Goal: Information Seeking & Learning: Learn about a topic

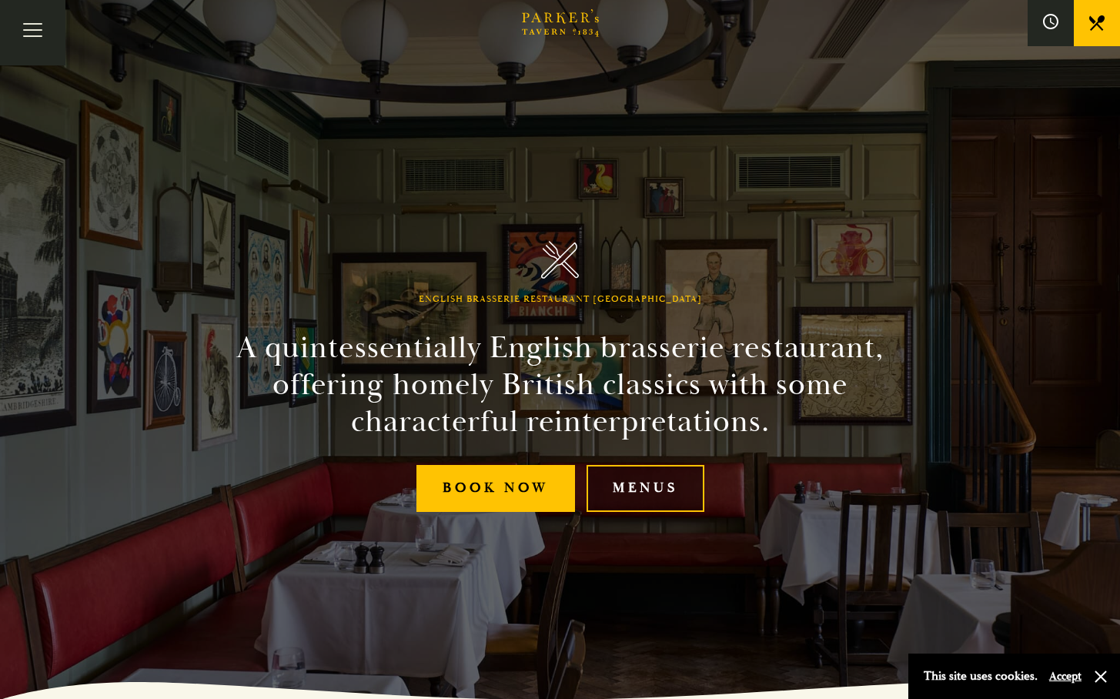
click at [644, 489] on link "Menus" at bounding box center [646, 488] width 118 height 47
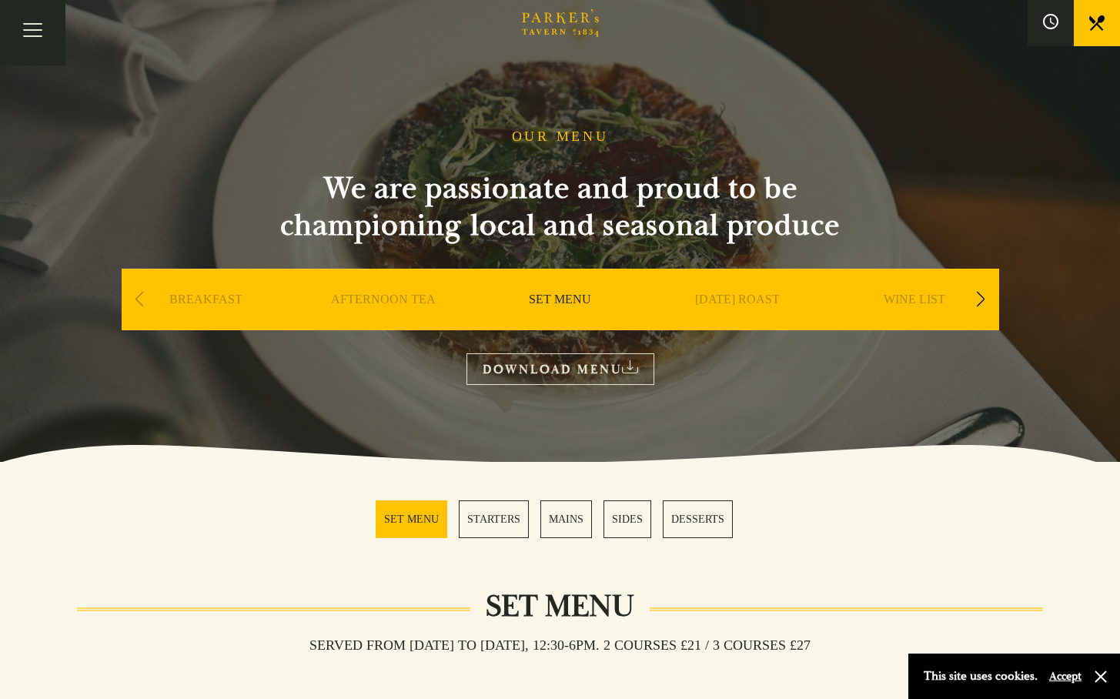
click at [417, 511] on link "SET MENU" at bounding box center [412, 519] width 72 height 38
click at [730, 299] on link "[DATE] ROAST" at bounding box center [737, 323] width 85 height 62
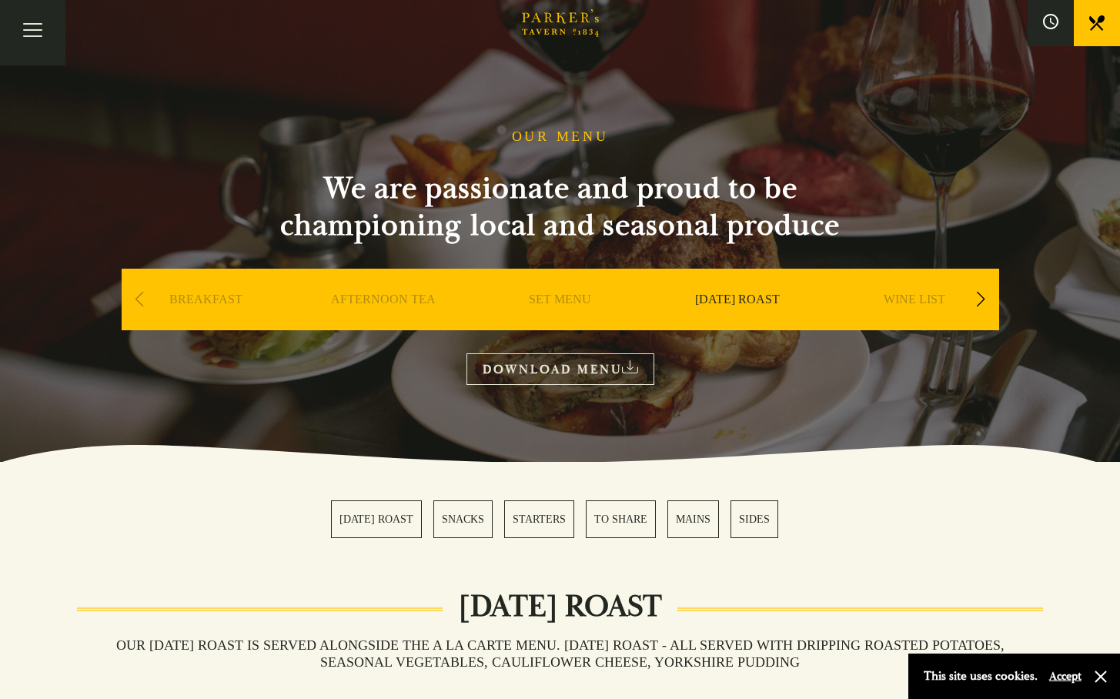
click at [373, 522] on link "[DATE] ROAST" at bounding box center [376, 519] width 91 height 38
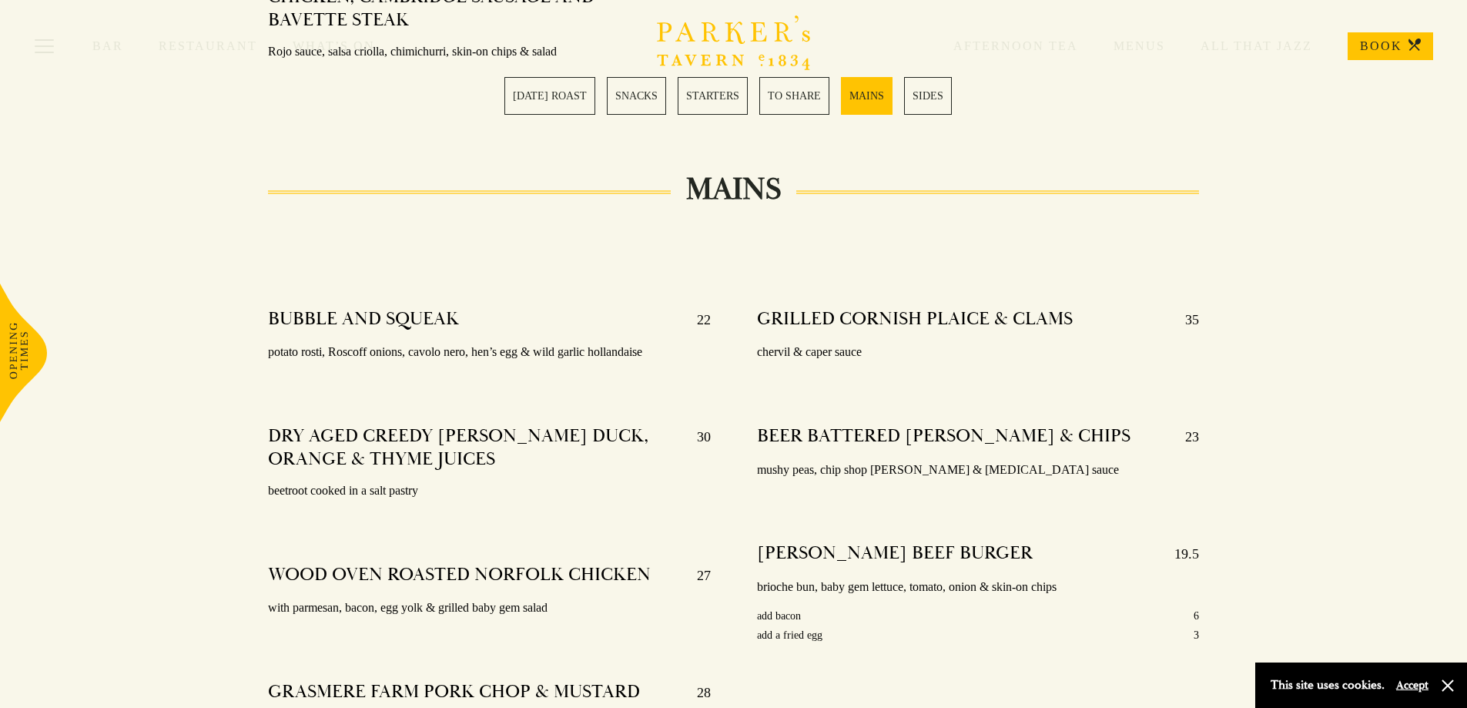
scroll to position [2532, 0]
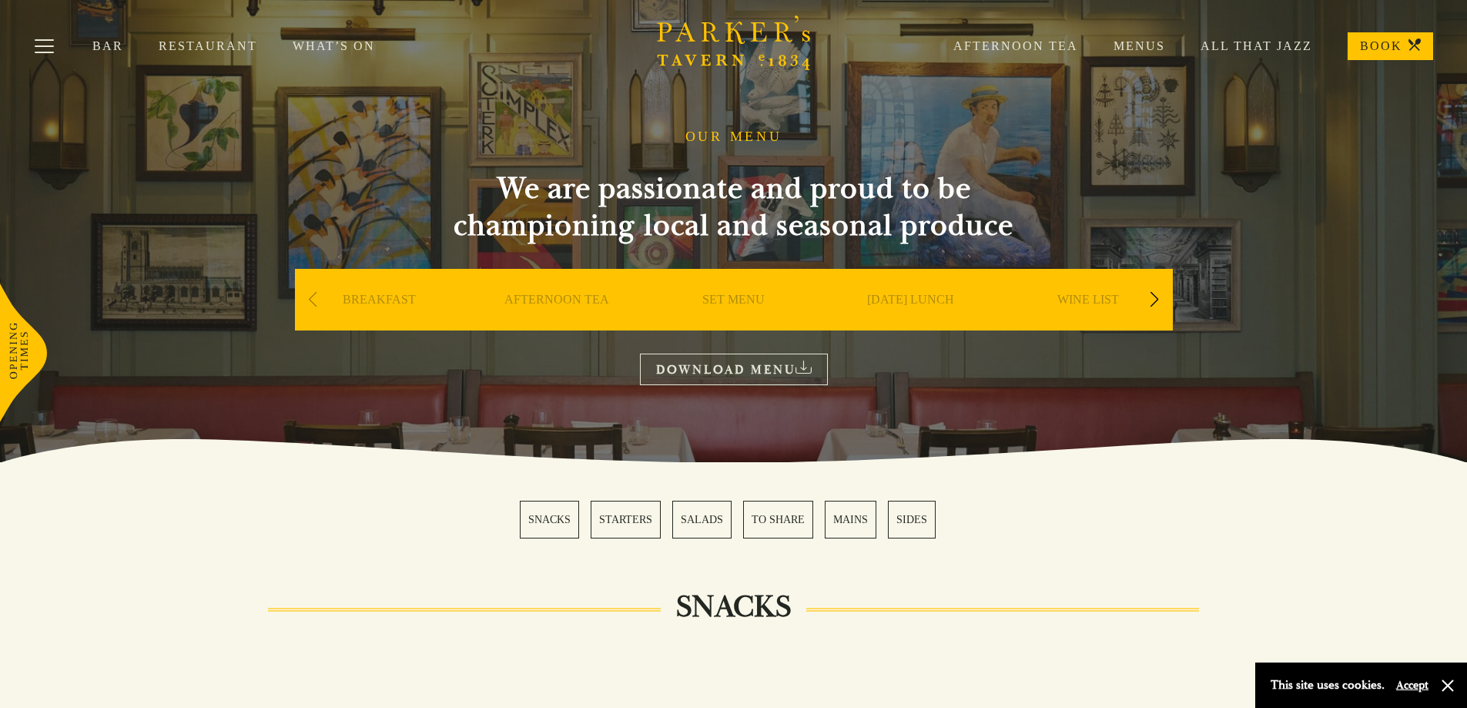
click at [1077, 299] on link "WINE LIST" at bounding box center [1088, 323] width 62 height 62
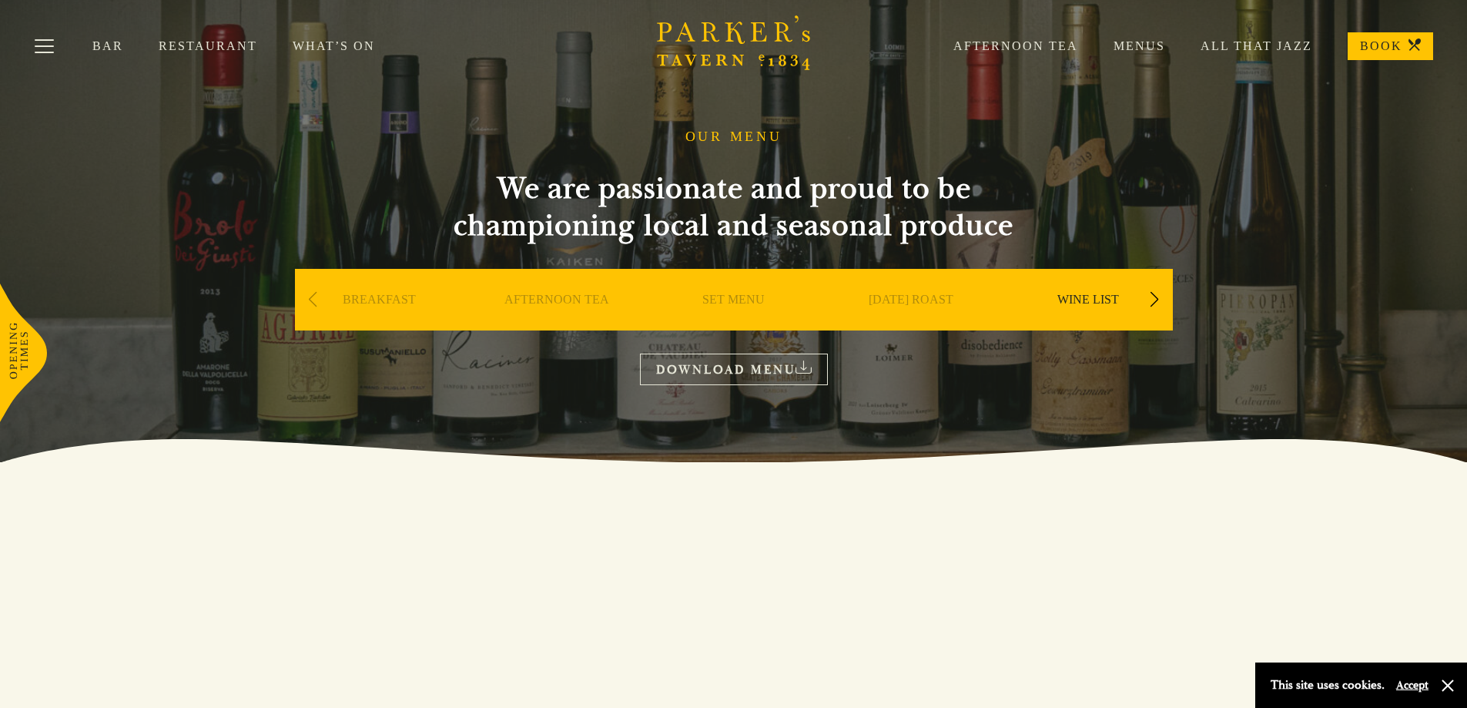
click at [1086, 296] on link "WINE LIST" at bounding box center [1088, 323] width 62 height 62
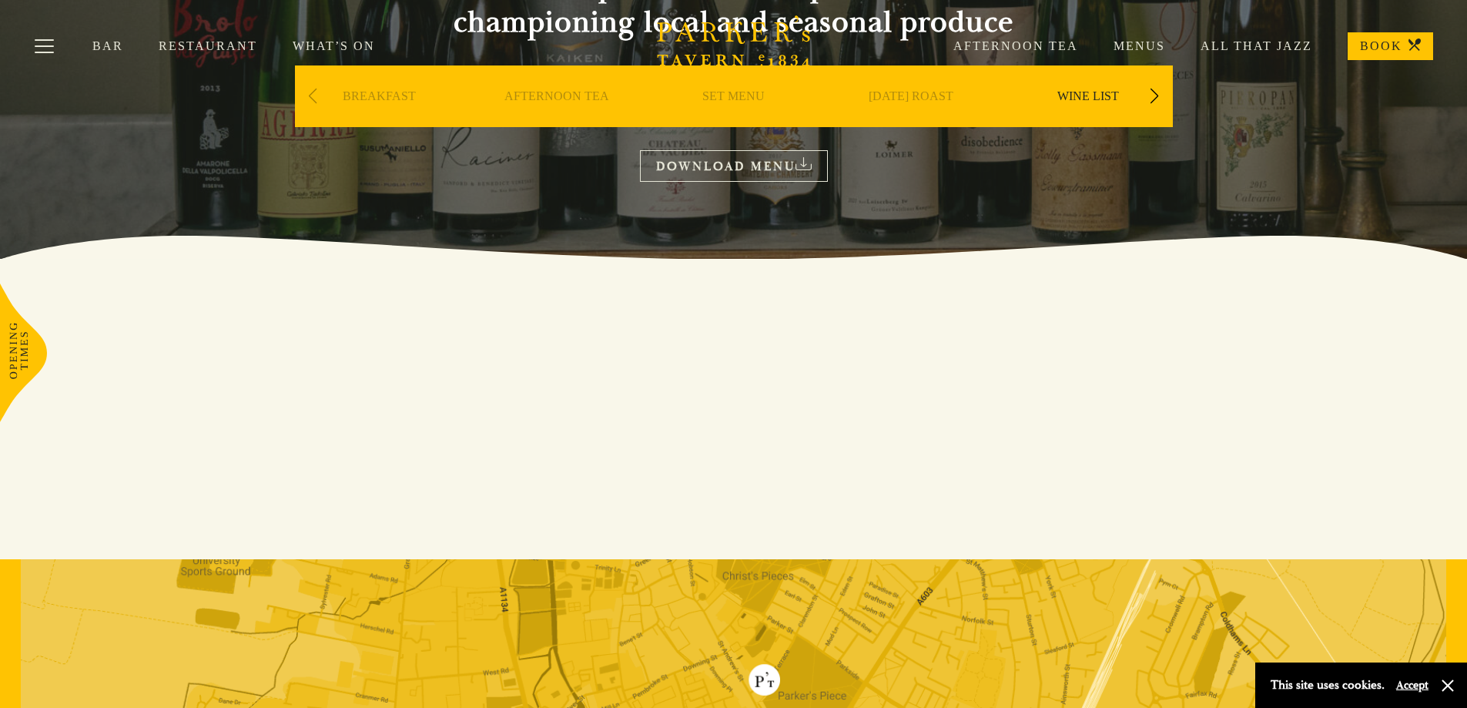
scroll to position [161, 0]
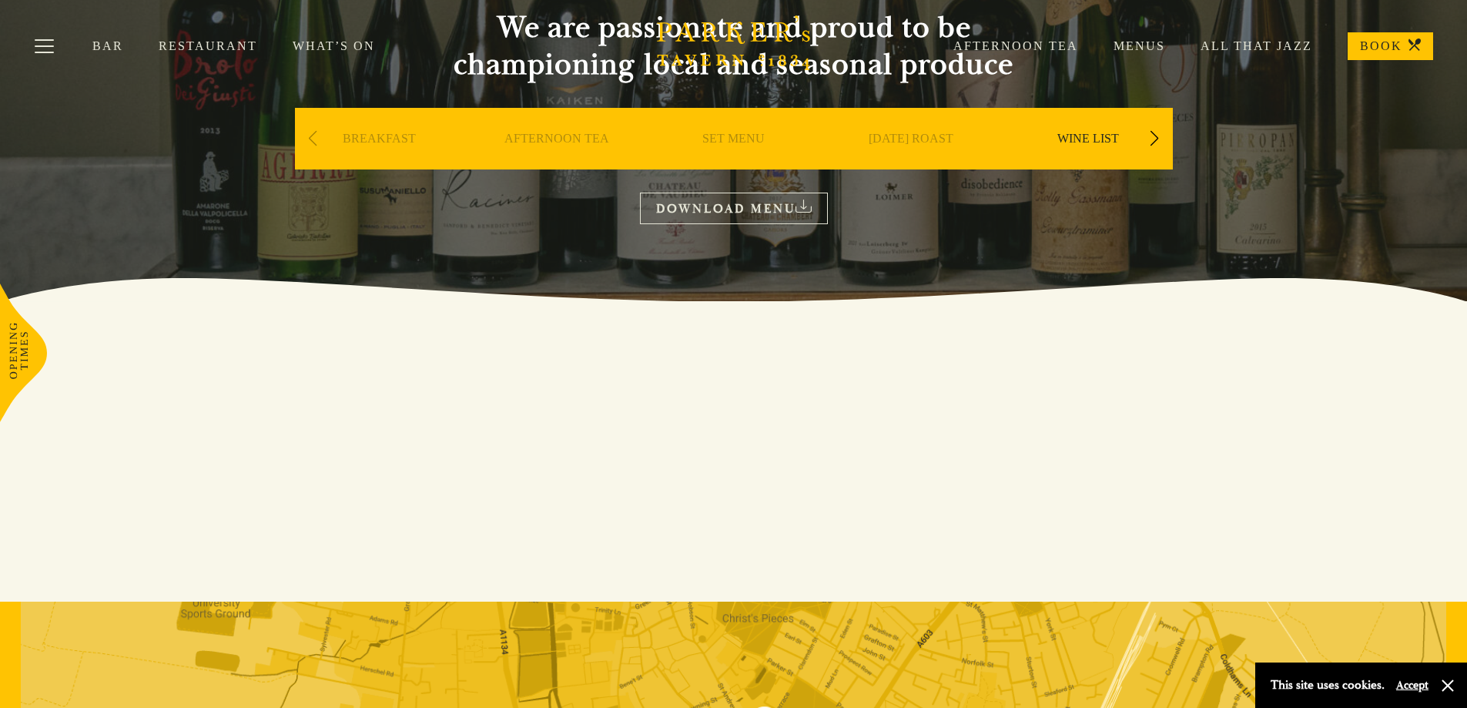
click at [756, 209] on link "DOWNLOAD MENU" at bounding box center [734, 208] width 188 height 32
click at [735, 134] on link "SET MENU" at bounding box center [733, 162] width 62 height 62
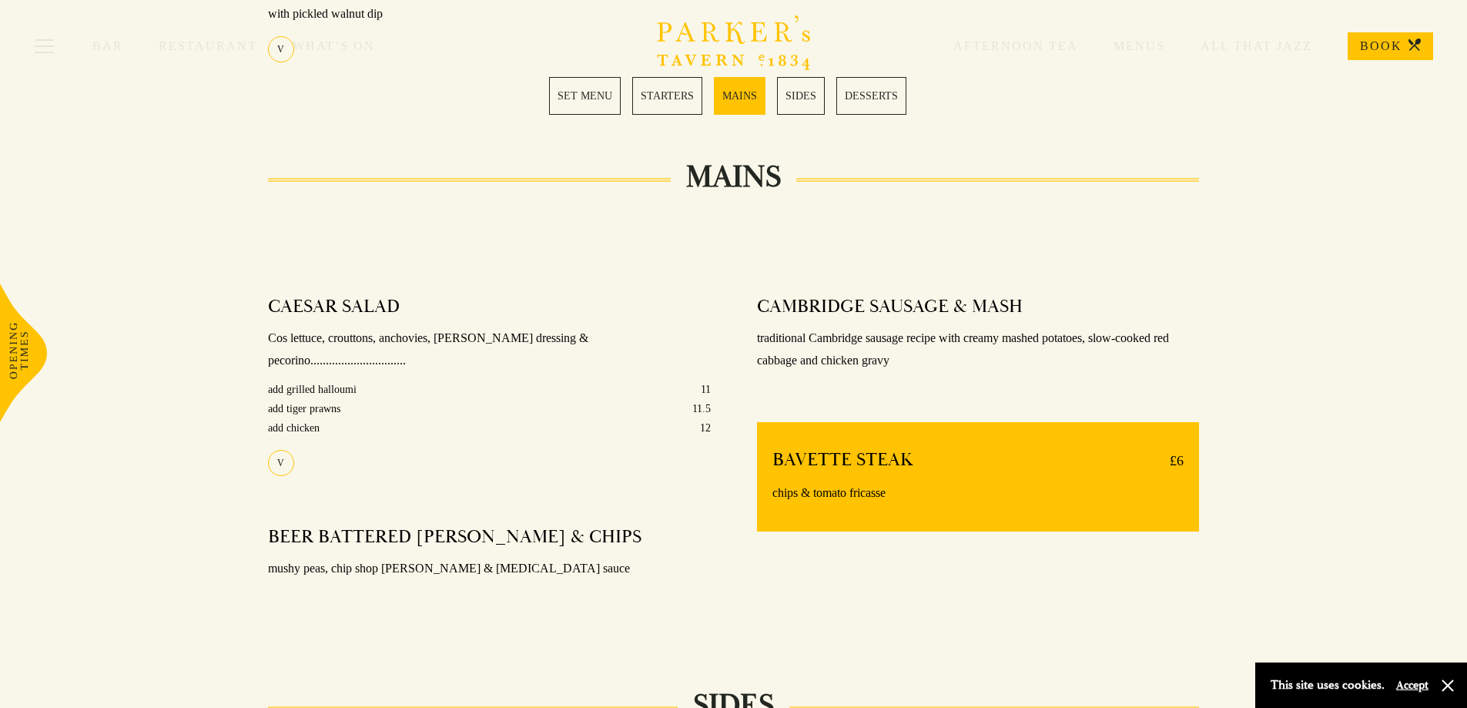
scroll to position [1078, 0]
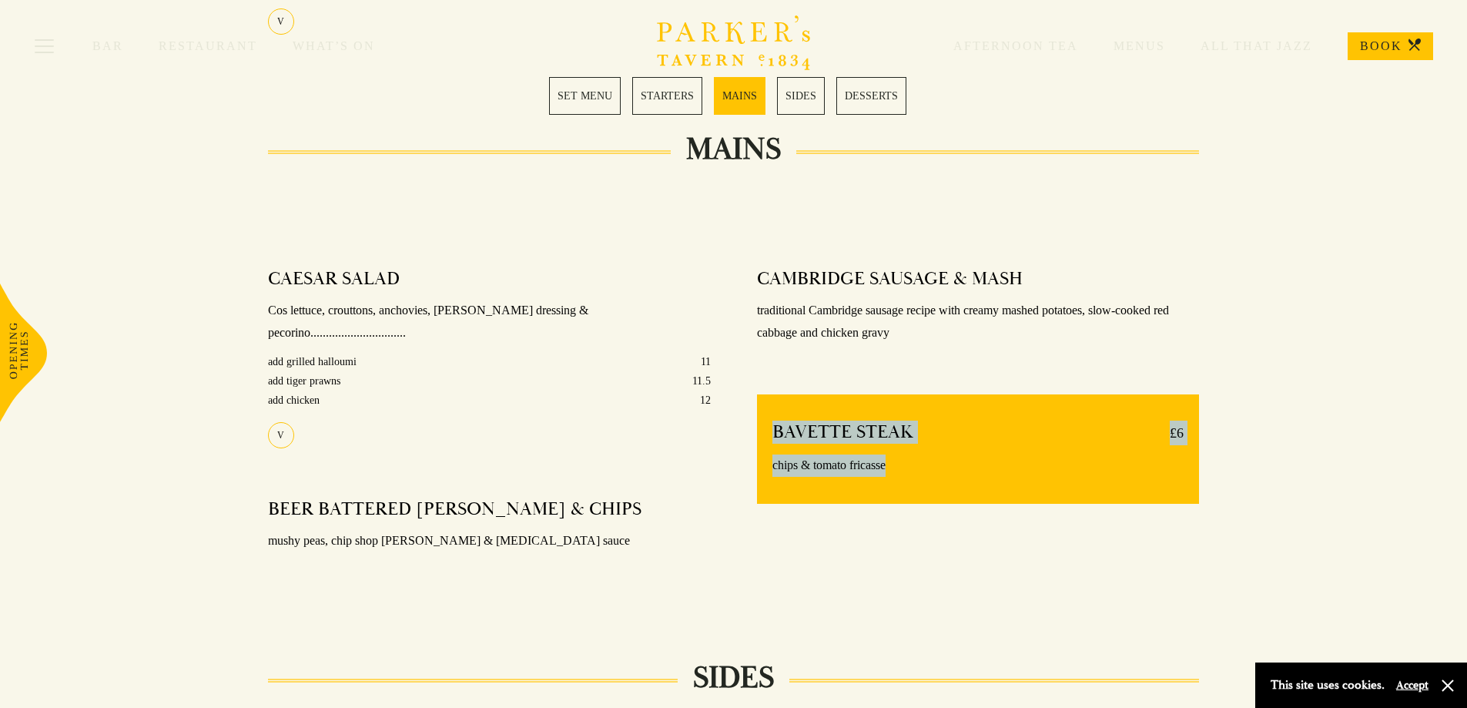
drag, startPoint x: 909, startPoint y: 470, endPoint x: 761, endPoint y: 430, distance: 153.2
click at [761, 430] on div "BAVETTE STEAK £6 chips & tomato fricasse" at bounding box center [978, 448] width 443 height 109
copy div "BAVETTE STEAK £6 chips & tomato fricasse"
click at [985, 544] on div "CAMBRIDGE SAUSAGE & MASH traditional Cambridge sausage recipe with creamy mashe…" at bounding box center [978, 428] width 489 height 345
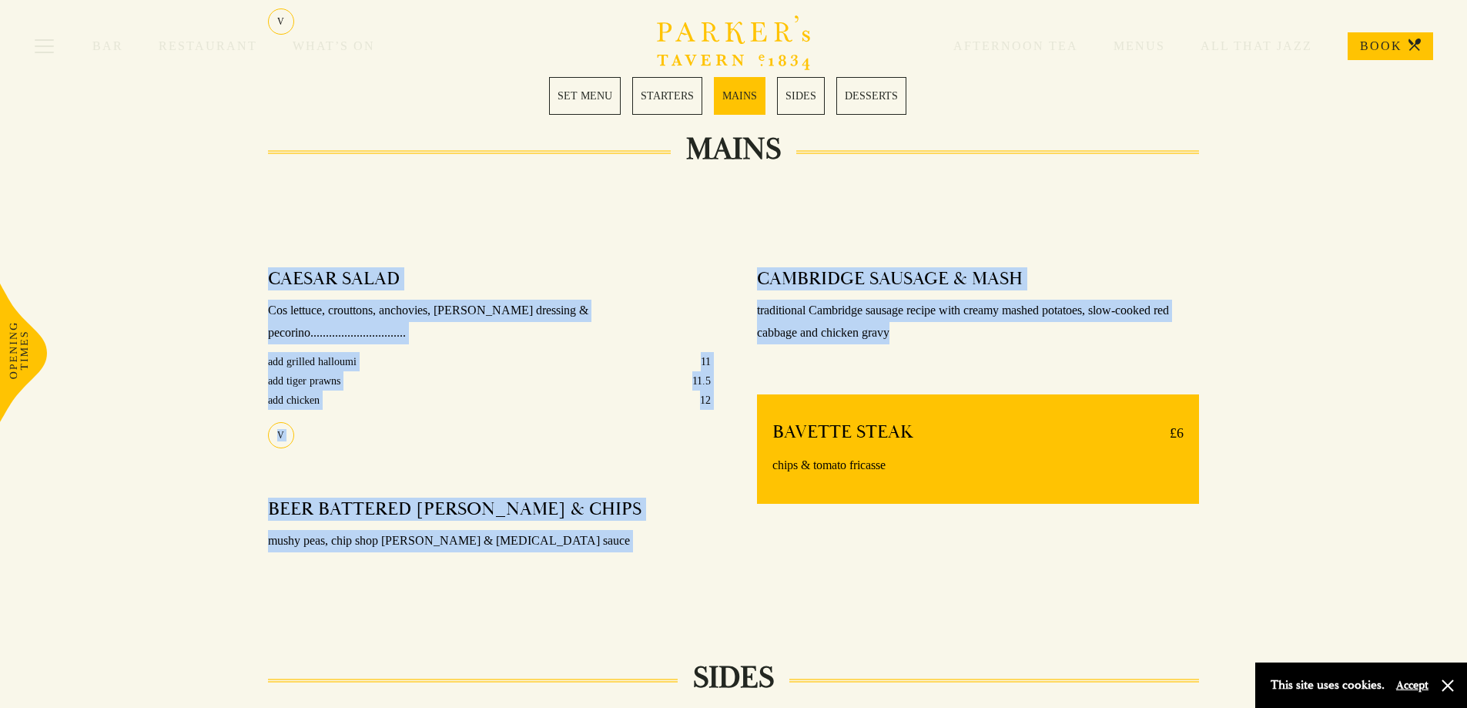
drag, startPoint x: 255, startPoint y: 269, endPoint x: 1028, endPoint y: 338, distance: 776.2
click at [1028, 338] on div "CAESAR SALAD Cos lettuce, crouttons, anchovies, caesar dressing & pecorino.....…" at bounding box center [734, 405] width 978 height 391
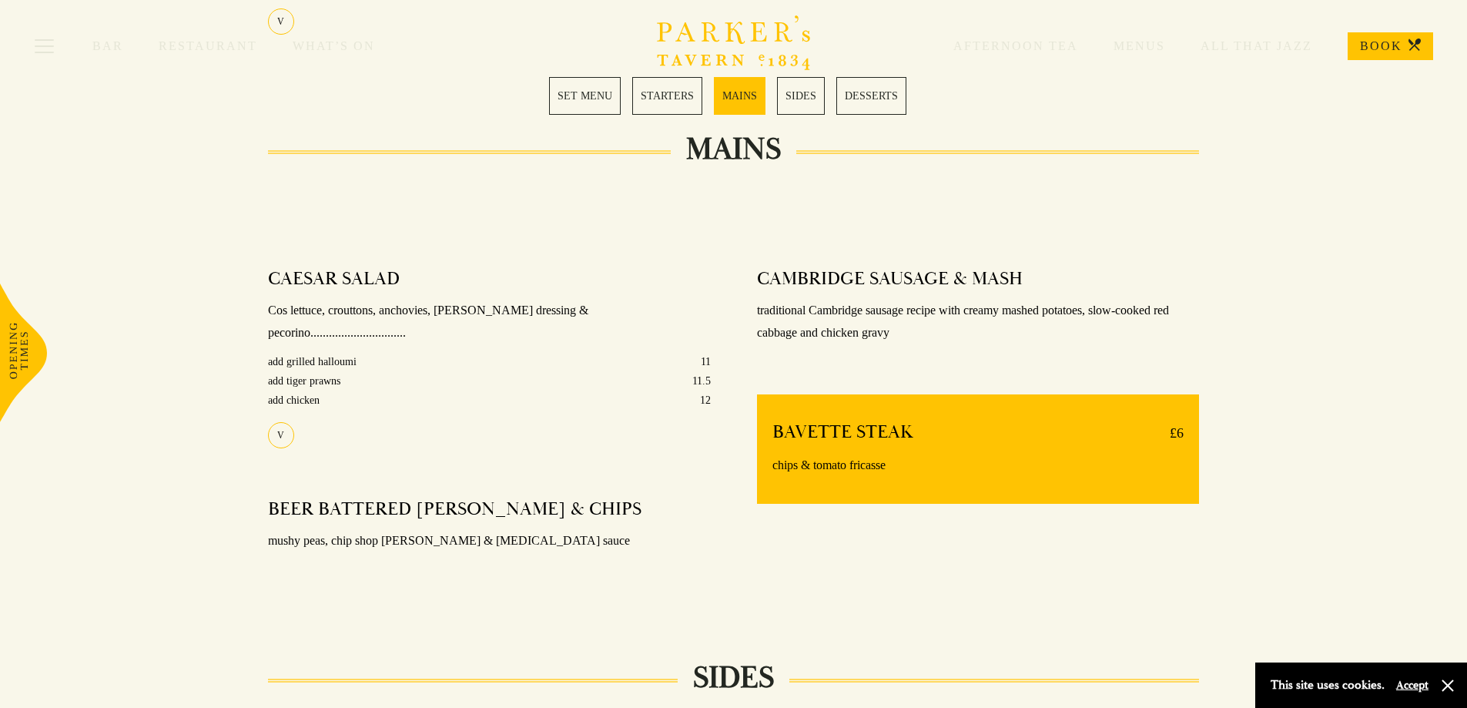
click at [1001, 344] on div at bounding box center [978, 350] width 443 height 12
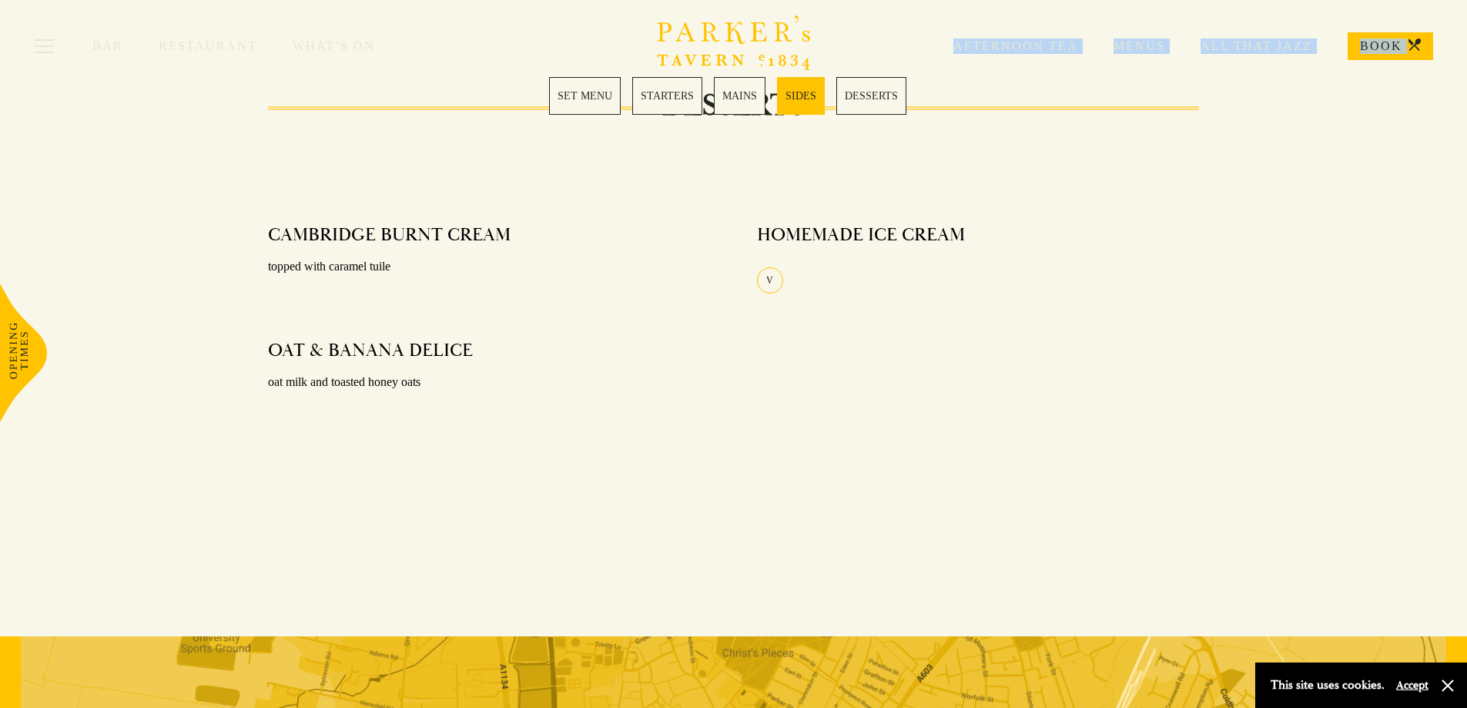
scroll to position [1856, 0]
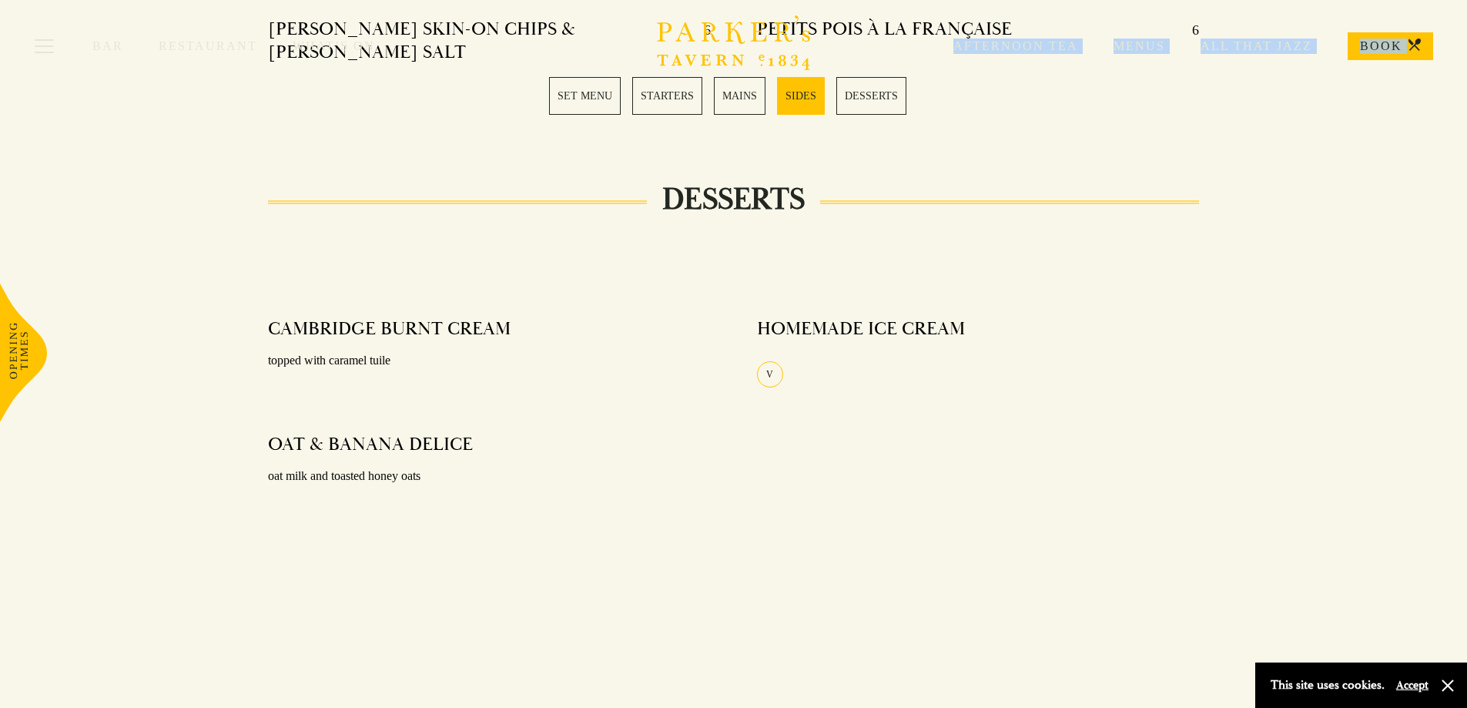
drag, startPoint x: 243, startPoint y: 134, endPoint x: 909, endPoint y: 425, distance: 727.6
copy div "SET MENU STARTERS MAINS SIDES DESSERTS SET MENU STARTERS MAINS SIDES DESSERTS D…"
click at [989, 427] on div "HOMEMADE ICE CREAM V" at bounding box center [978, 421] width 489 height 231
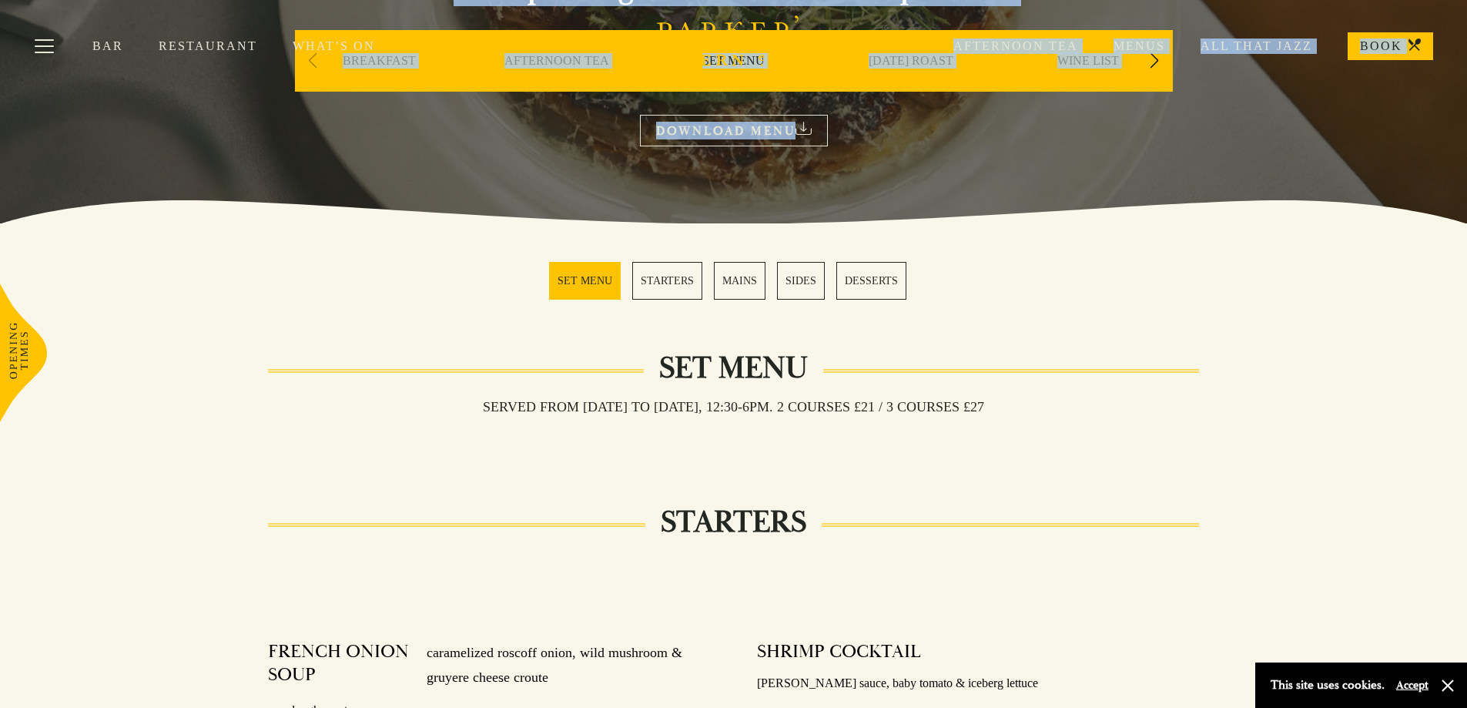
scroll to position [0, 0]
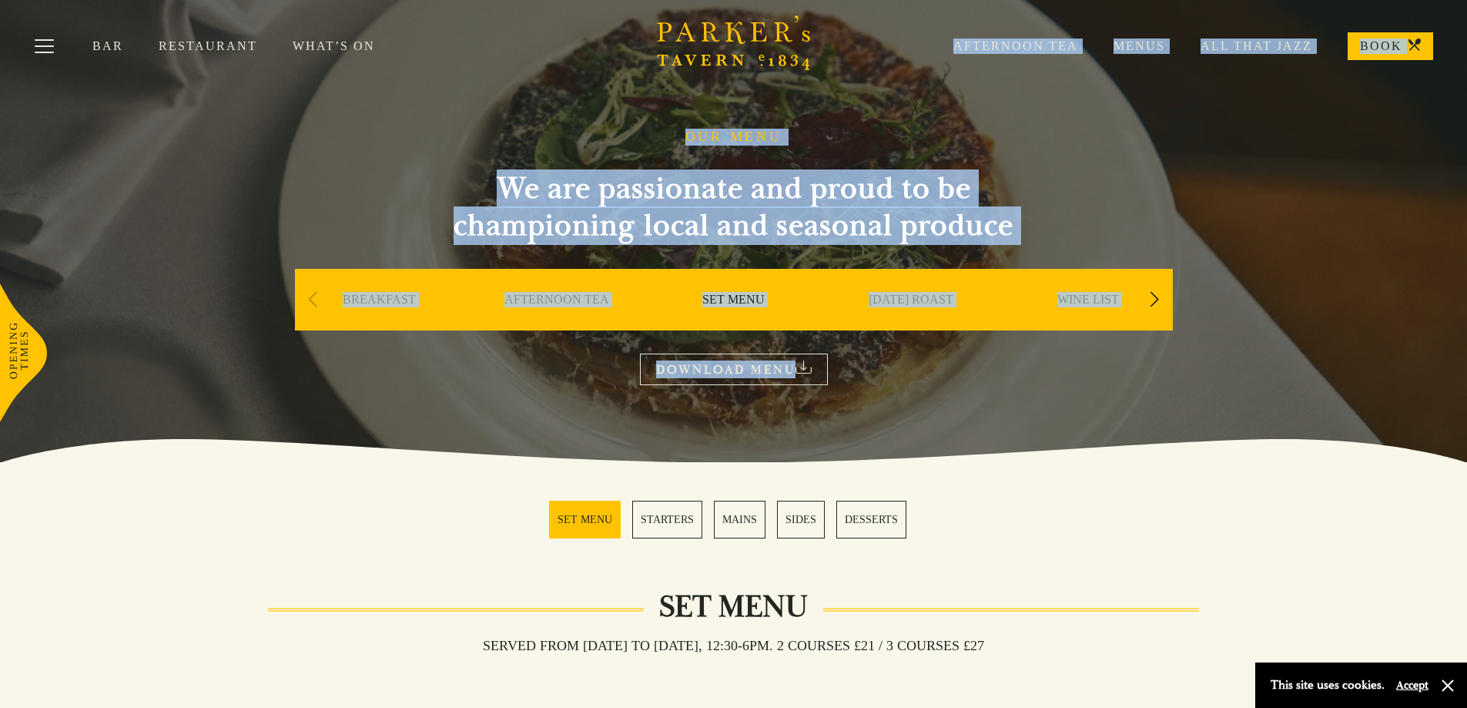
click at [1006, 497] on section "SET MENU STARTERS MAINS SIDES DESSERTS" at bounding box center [733, 519] width 1467 height 115
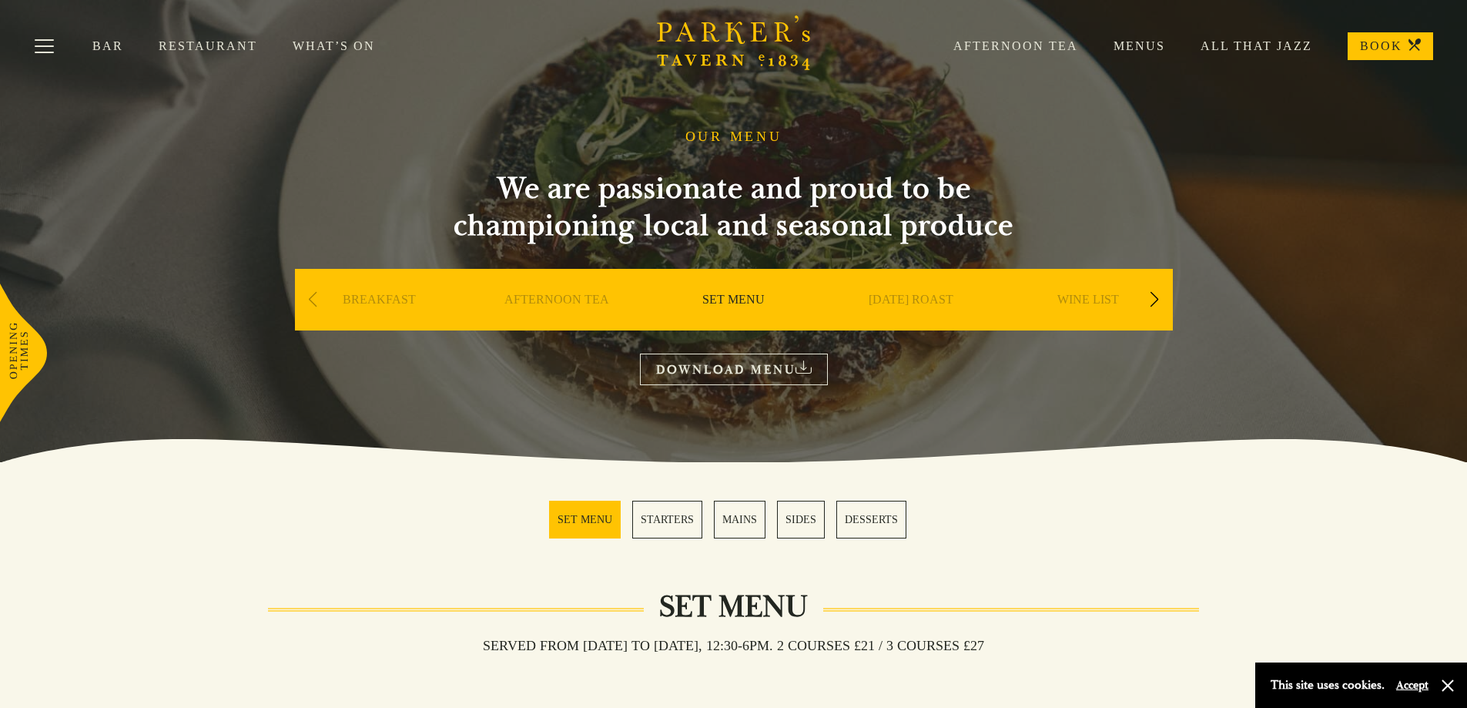
click at [371, 295] on link "BREAKFAST" at bounding box center [379, 323] width 73 height 62
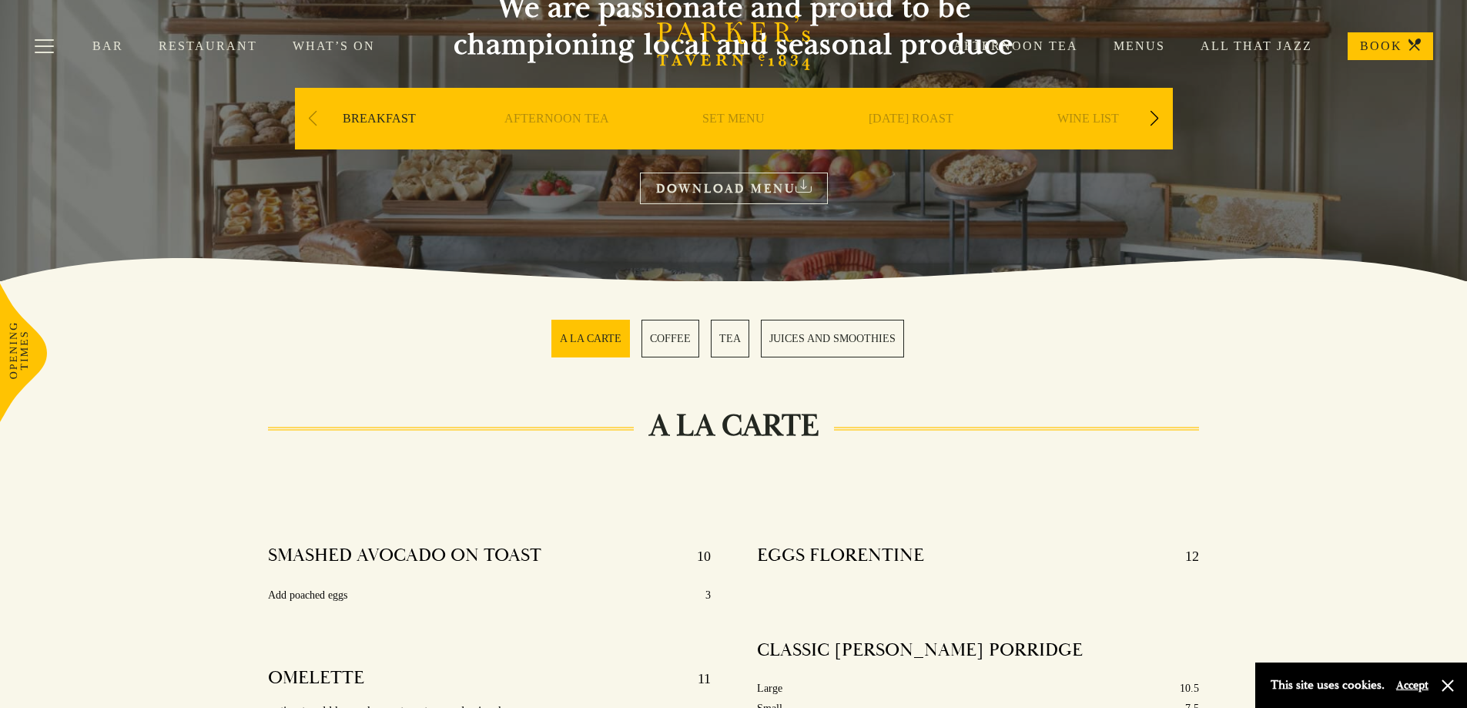
scroll to position [154, 0]
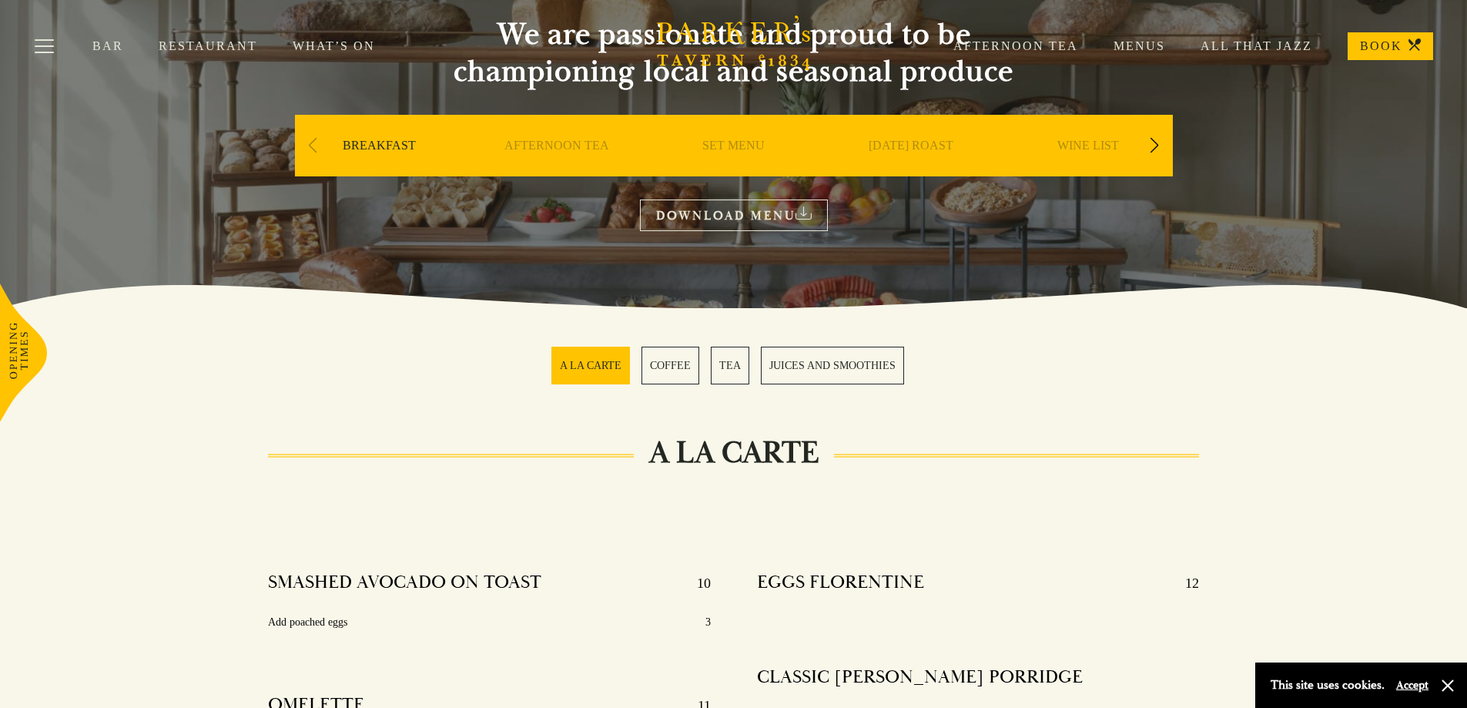
click at [1410, 686] on button "Accept" at bounding box center [1412, 685] width 32 height 15
click at [1289, 511] on div "A LA CARTE SMASHED AVOCADO ON TOAST 10 Add poached eggs 3 OMELETTE 11 option to…" at bounding box center [733, 722] width 1467 height 536
click at [553, 148] on link "AFTERNOON TEA" at bounding box center [556, 169] width 105 height 62
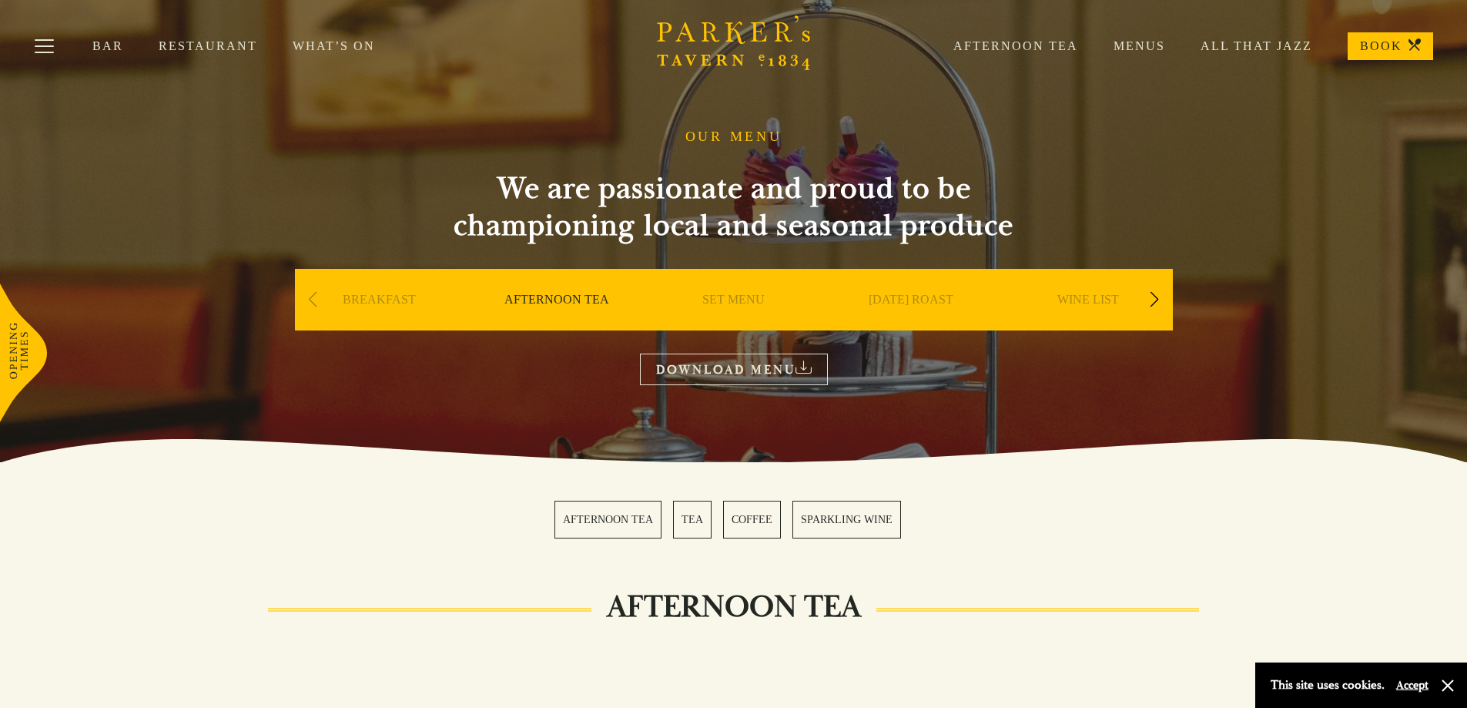
click at [727, 300] on link "SET MENU" at bounding box center [733, 323] width 62 height 62
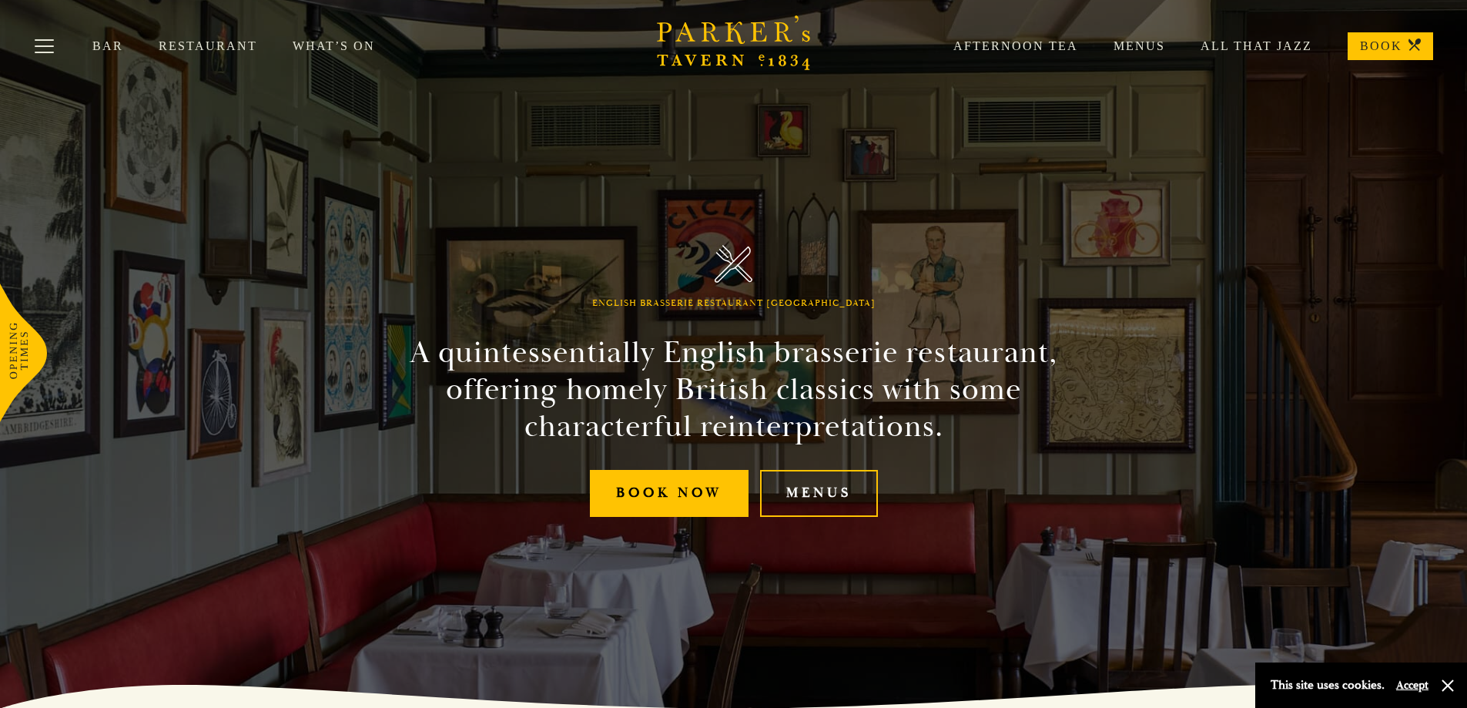
click at [199, 42] on link "Restaurant" at bounding box center [226, 45] width 134 height 15
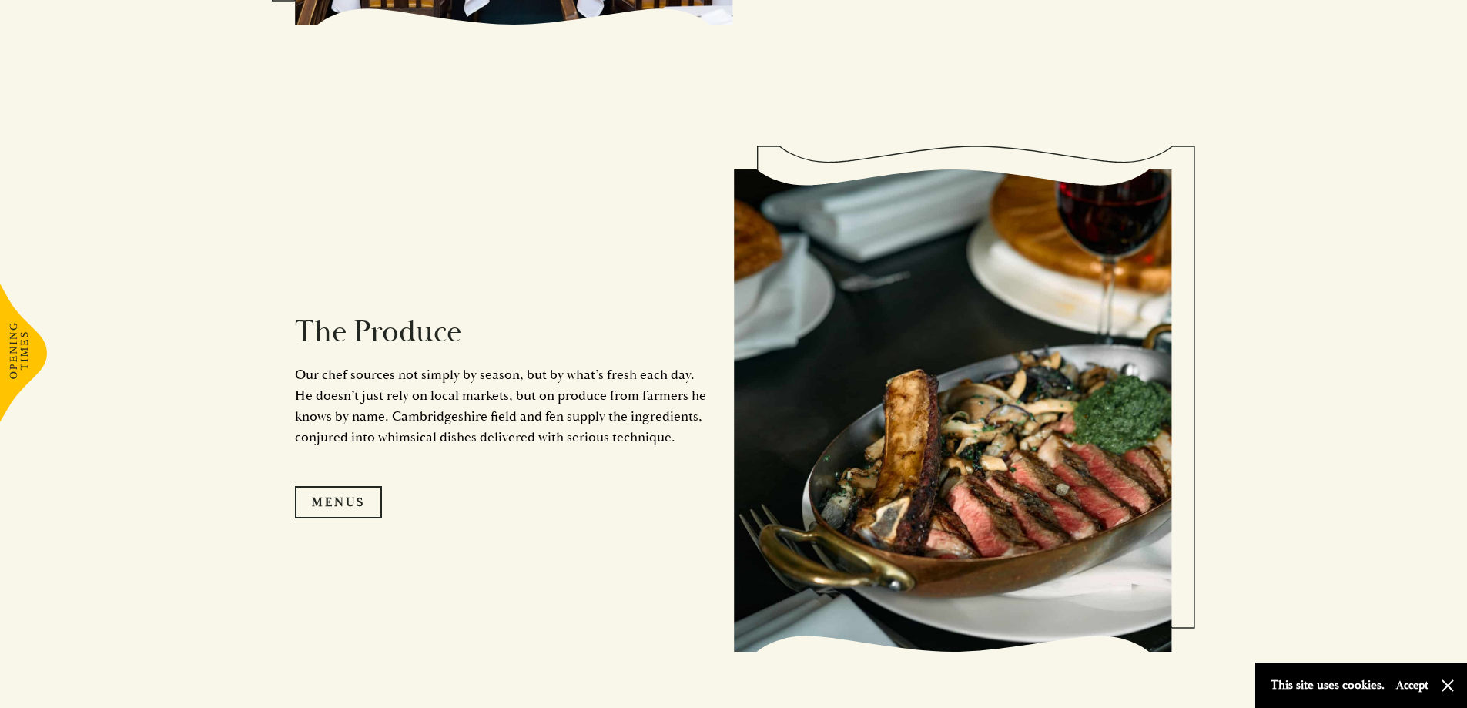
scroll to position [1540, 0]
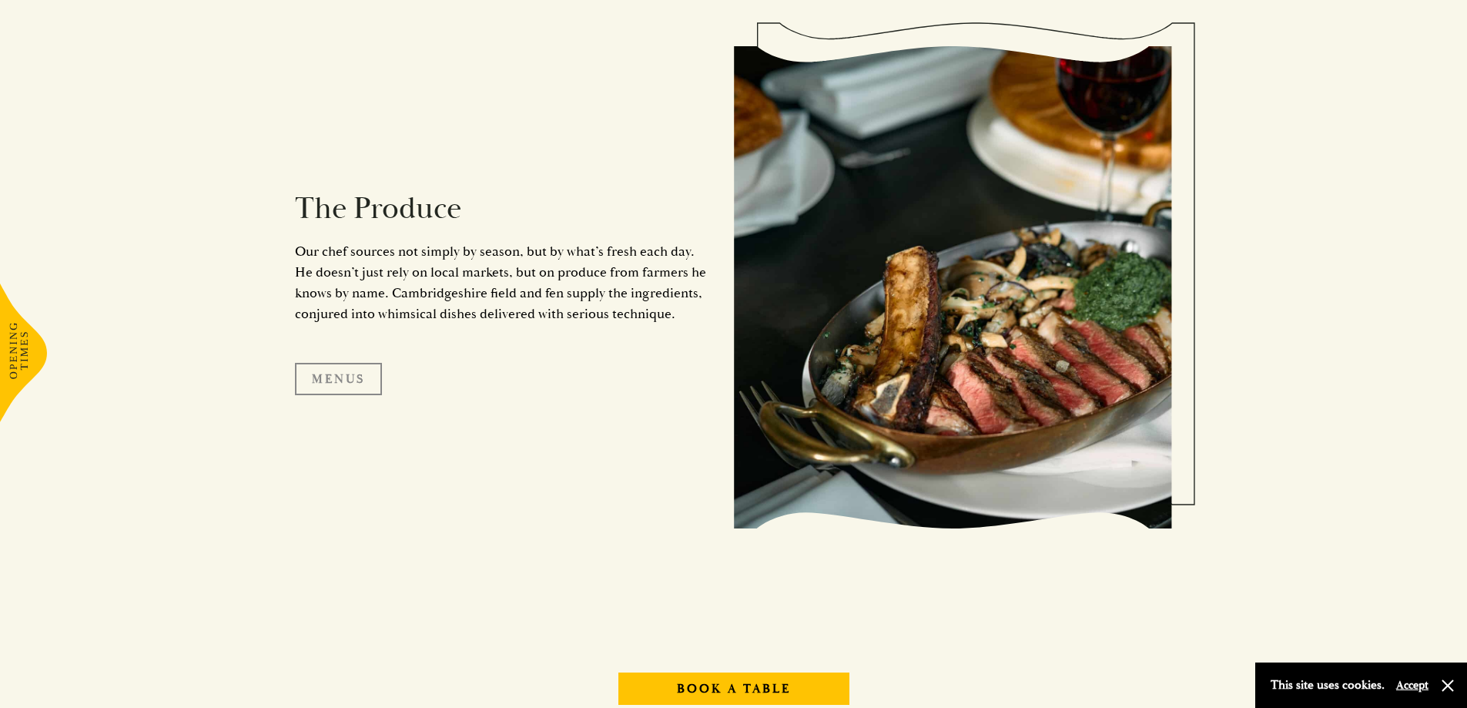
click at [346, 370] on link "Menus" at bounding box center [338, 379] width 87 height 32
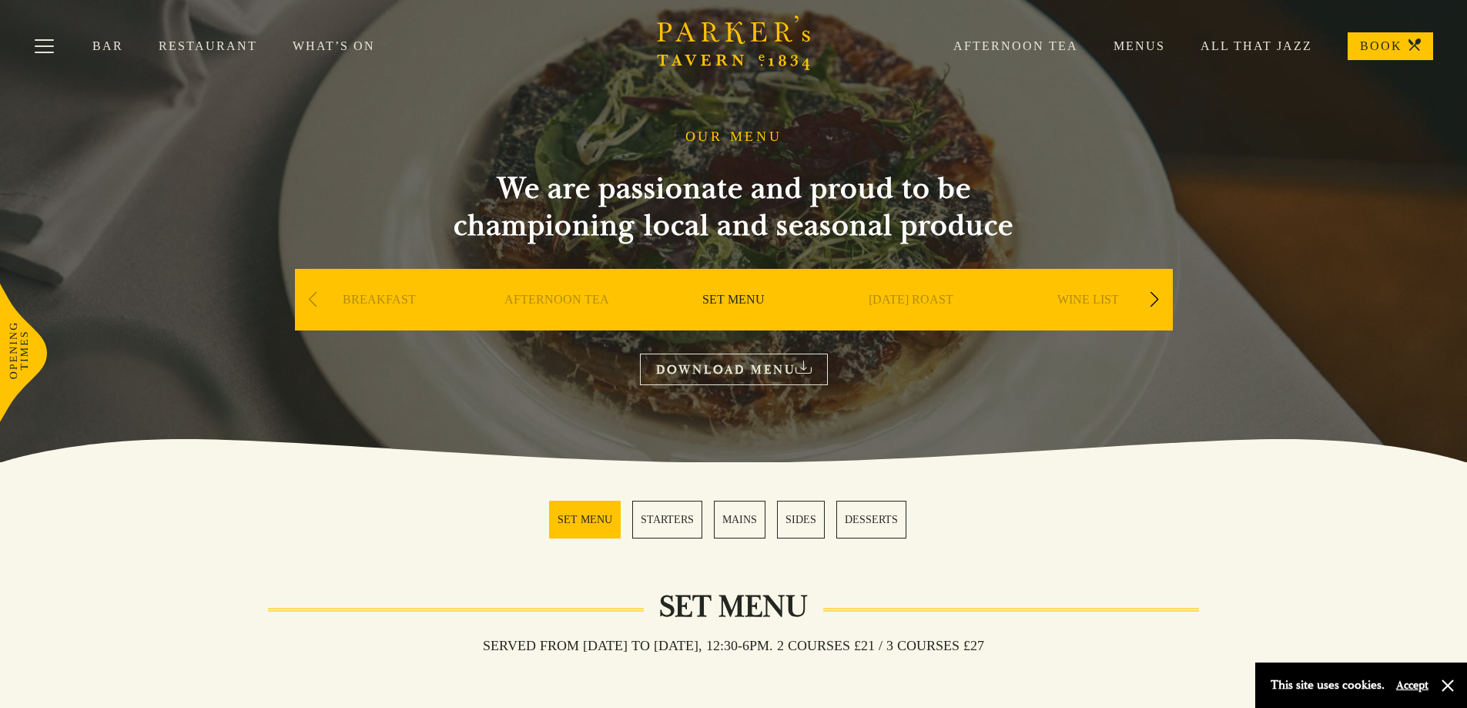
click at [1145, 42] on link "Menus" at bounding box center [1121, 45] width 87 height 15
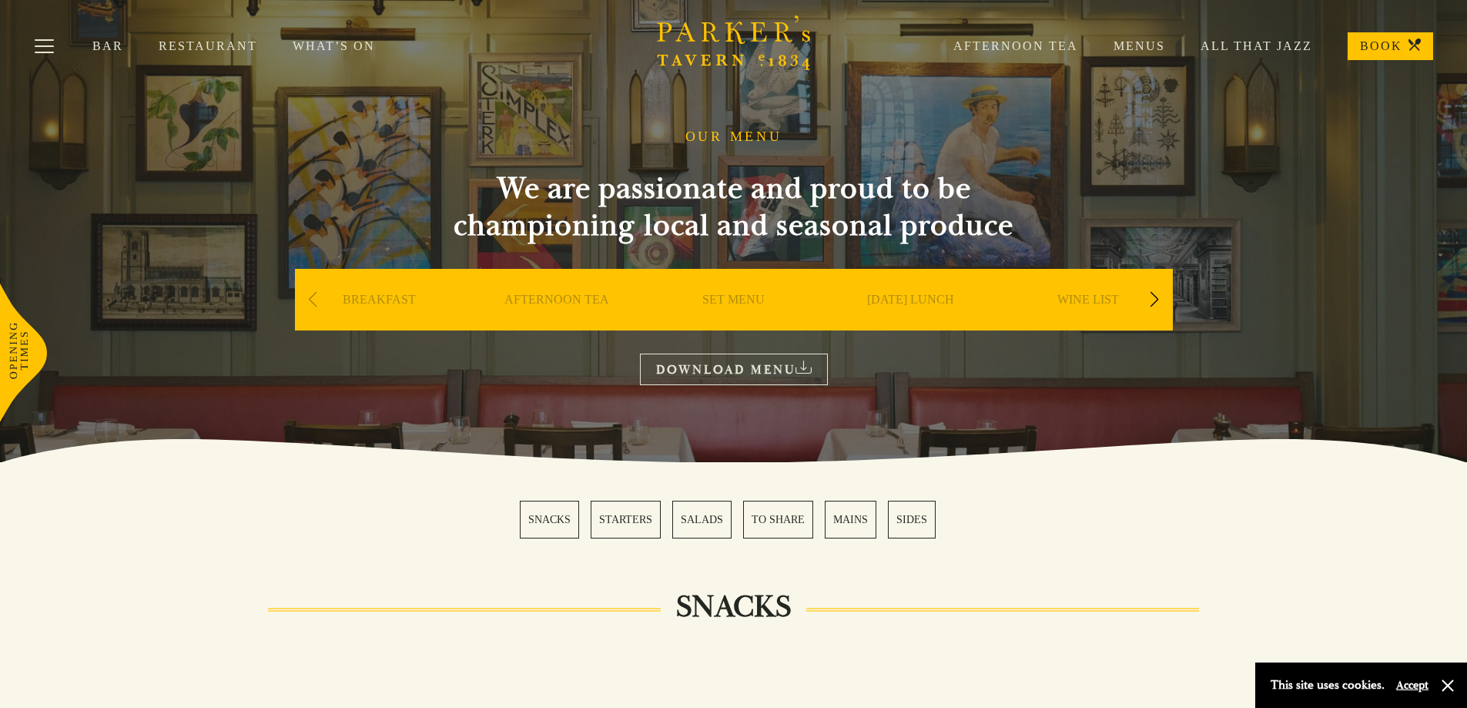
click at [929, 300] on link "[DATE] LUNCH" at bounding box center [910, 323] width 87 height 62
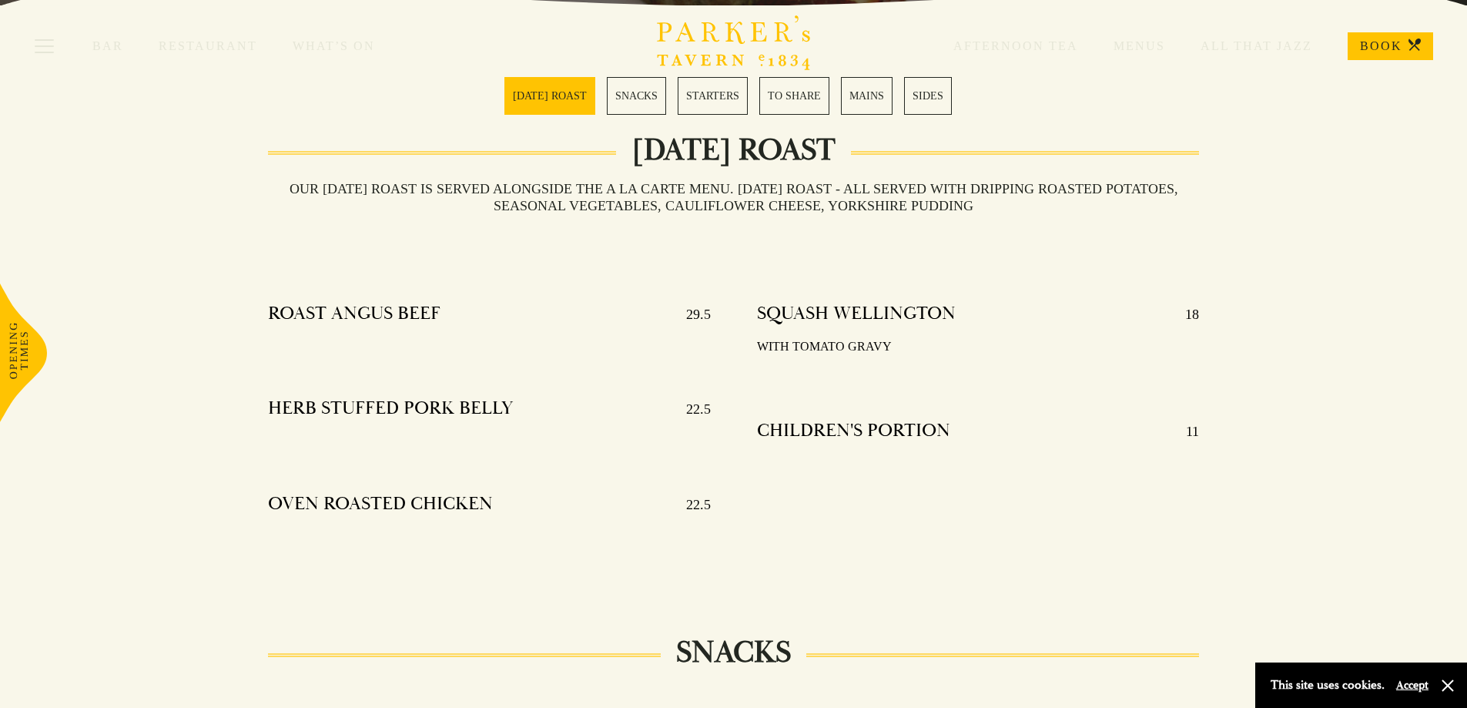
scroll to position [462, 0]
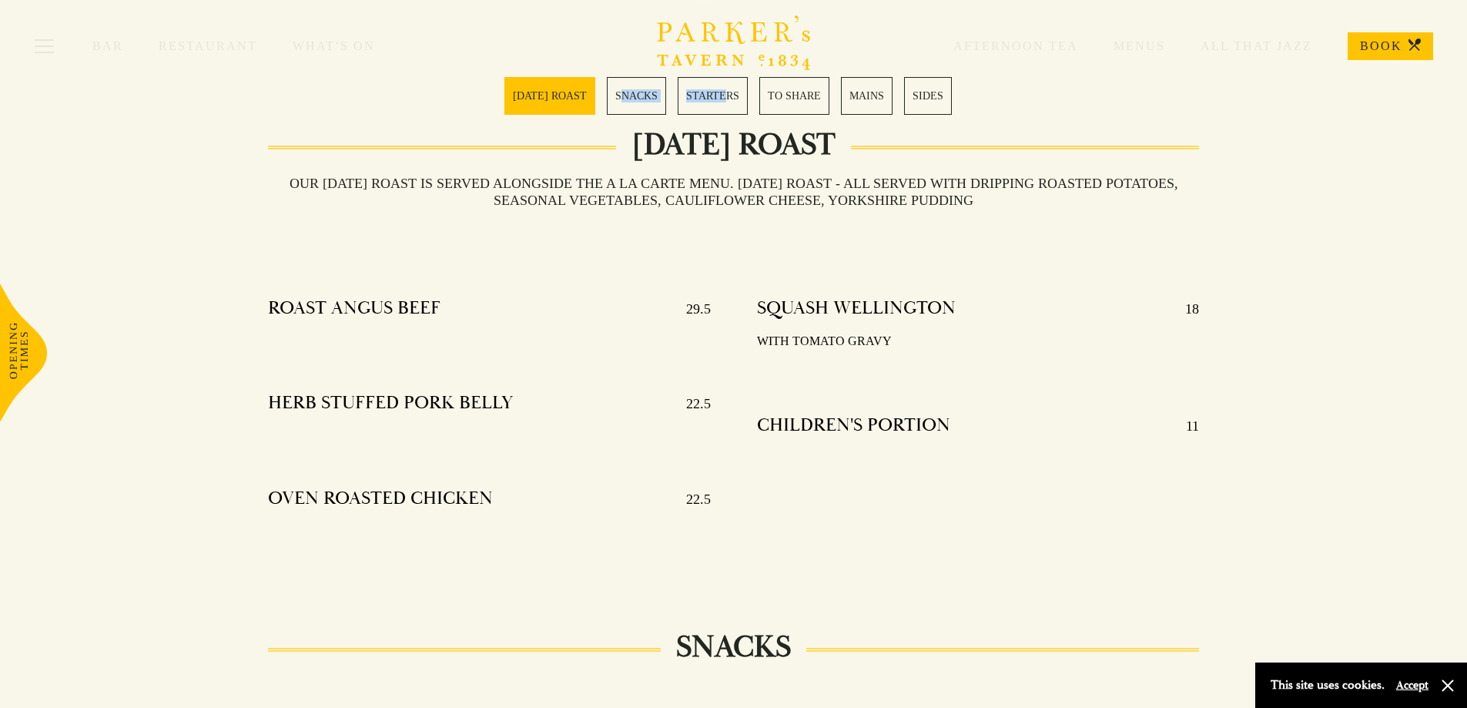
drag, startPoint x: 618, startPoint y: 139, endPoint x: 721, endPoint y: 144, distance: 103.3
click at [721, 144] on section "[DATE] ROAST SNACKS STARTERS TO SHARE MAINS SIDES" at bounding box center [733, 95] width 1467 height 115
click at [651, 188] on h3 "Our [DATE] roast is served alongside the A La Carte menu. [DATE] ROAST - All se…" at bounding box center [734, 192] width 932 height 34
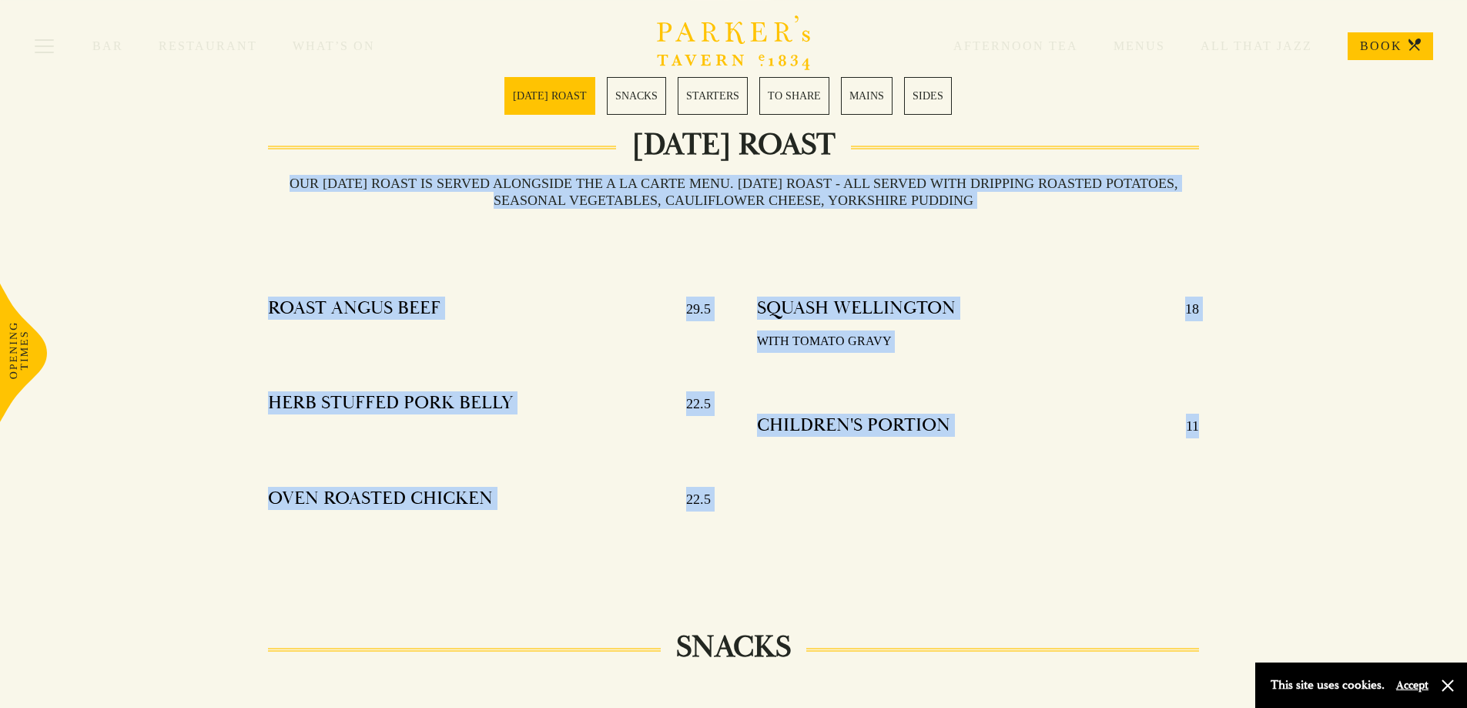
drag, startPoint x: 310, startPoint y: 183, endPoint x: 1227, endPoint y: 419, distance: 946.1
click at [1227, 419] on div "[DATE] ROAST Our [DATE] roast is served alongside the A La Carte menu. [DATE] R…" at bounding box center [734, 358] width 1078 height 425
copy div "Our [DATE] roast is served alongside the A La Carte menu. [DATE] ROAST - All se…"
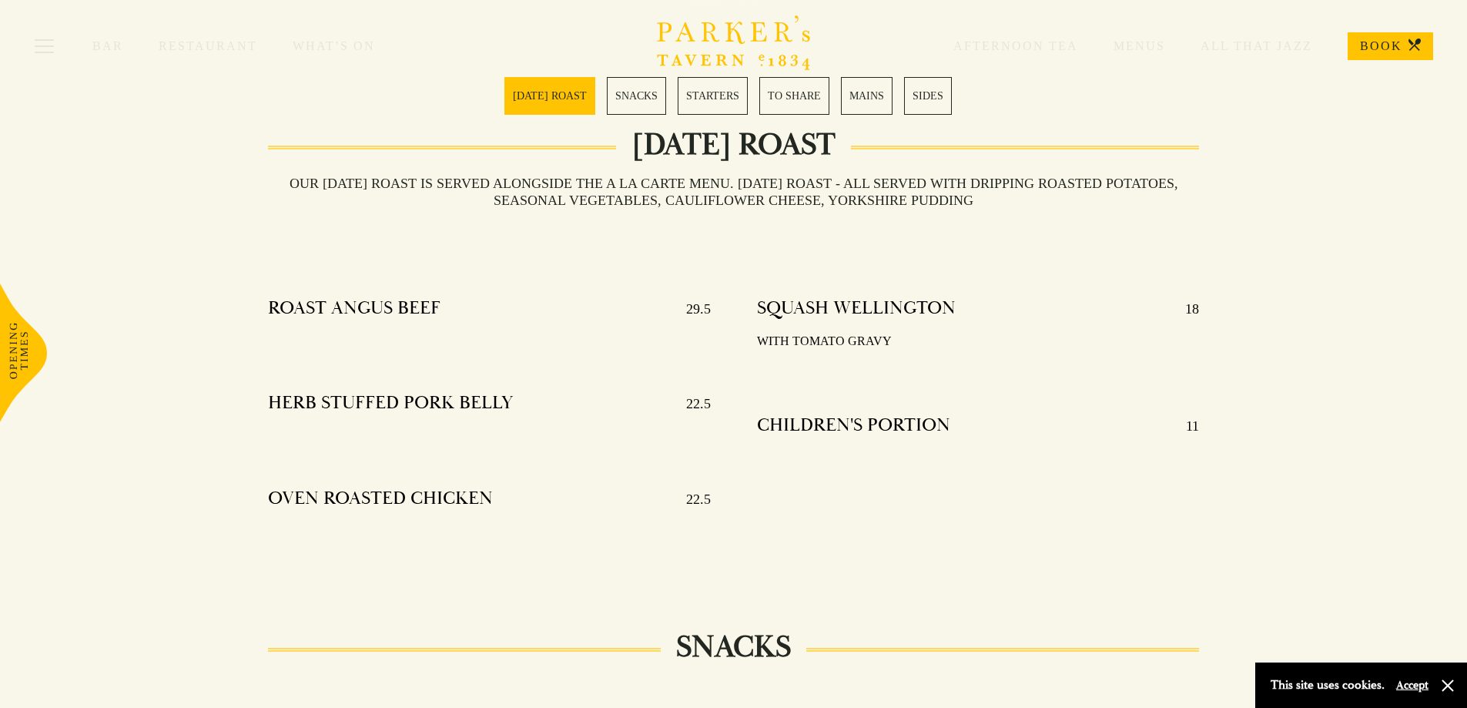
click at [1153, 106] on section "[DATE] ROAST SNACKS STARTERS TO SHARE MAINS SIDES" at bounding box center [733, 95] width 1467 height 115
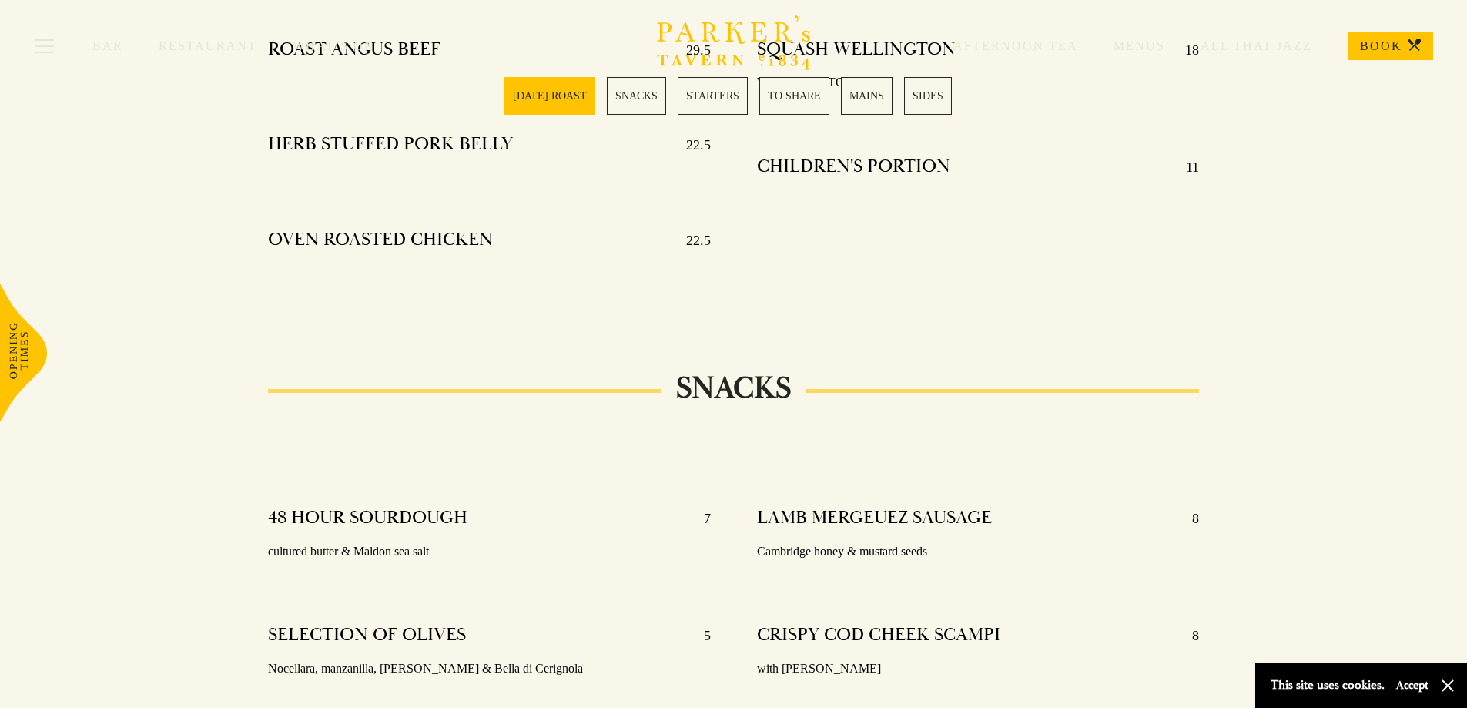
scroll to position [693, 0]
